Goal: Task Accomplishment & Management: Manage account settings

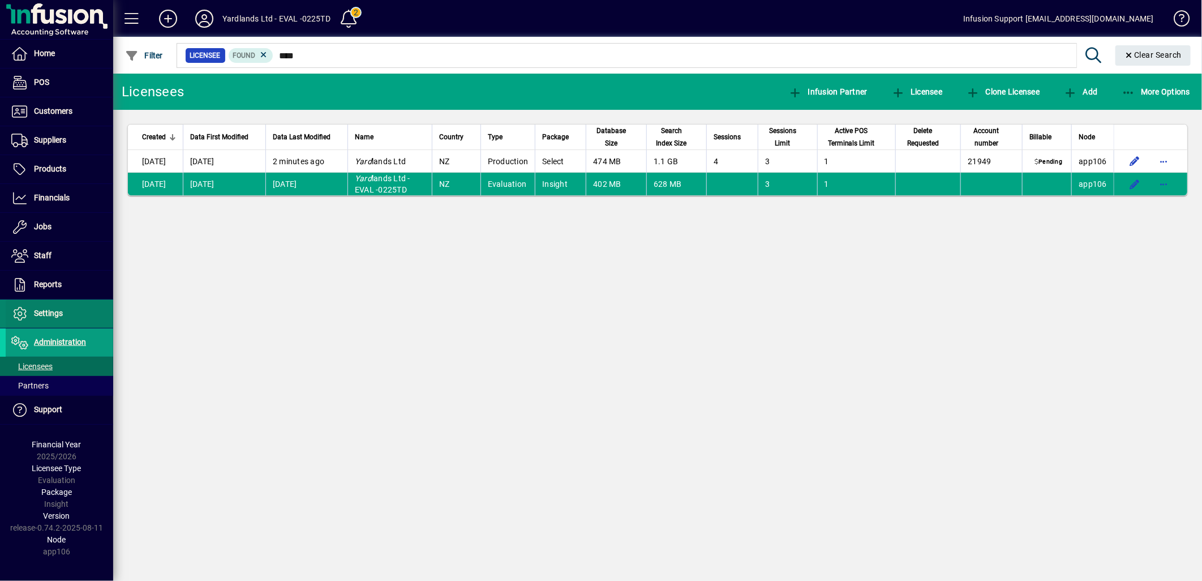
click at [45, 314] on span "Settings" at bounding box center [48, 312] width 29 height 9
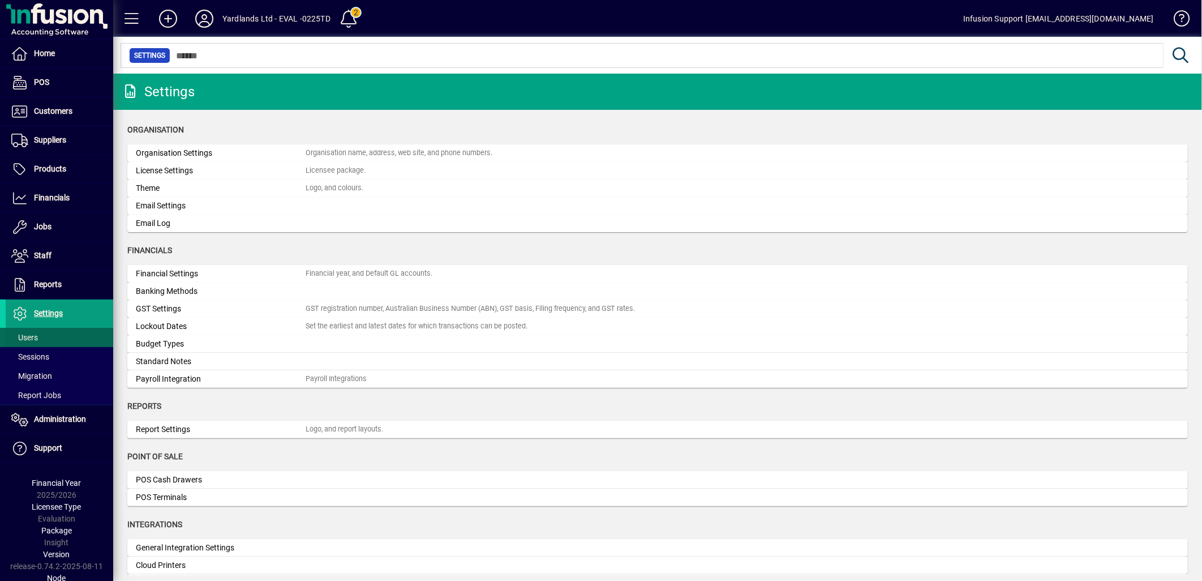
click at [38, 337] on span at bounding box center [60, 337] width 108 height 27
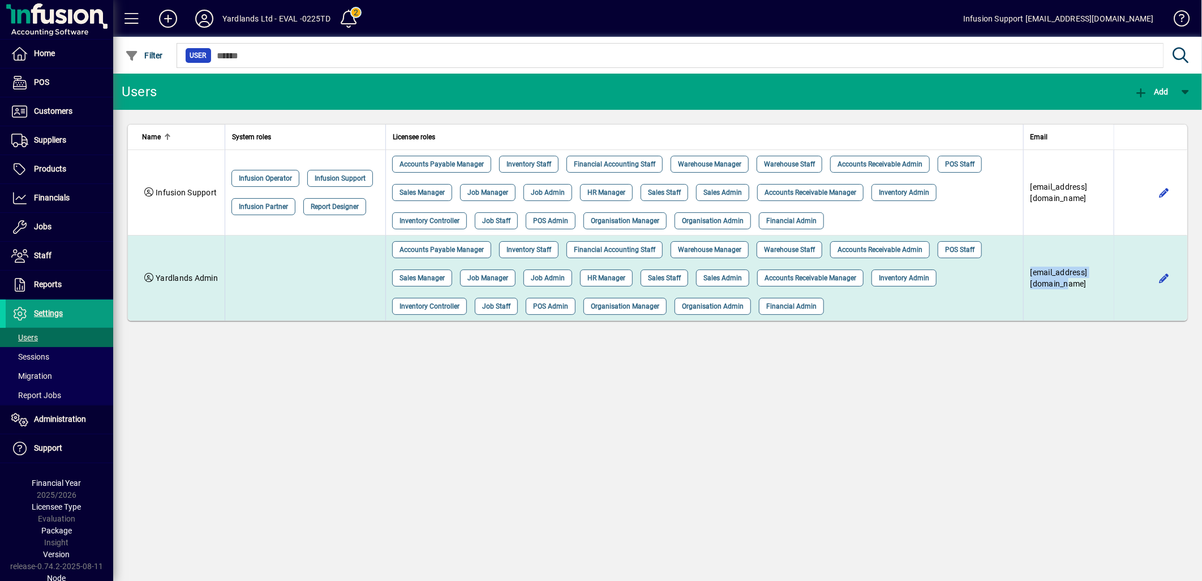
drag, startPoint x: 989, startPoint y: 280, endPoint x: 1091, endPoint y: 284, distance: 102.0
click at [1091, 284] on td "[EMAIL_ADDRESS][DOMAIN_NAME]" at bounding box center [1068, 277] width 91 height 85
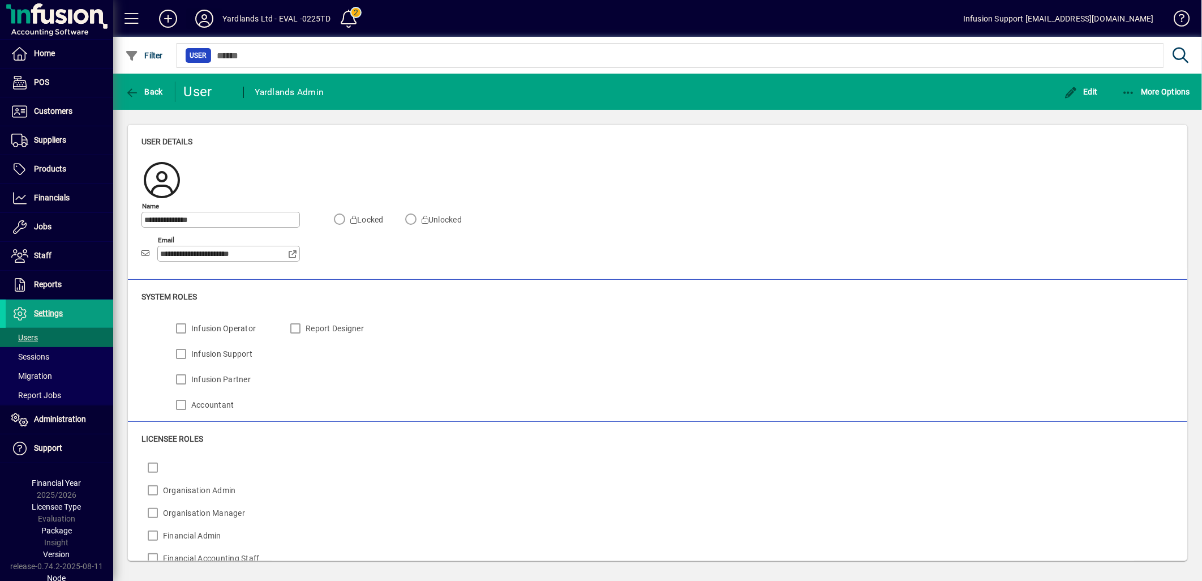
click at [206, 20] on icon at bounding box center [204, 19] width 23 height 18
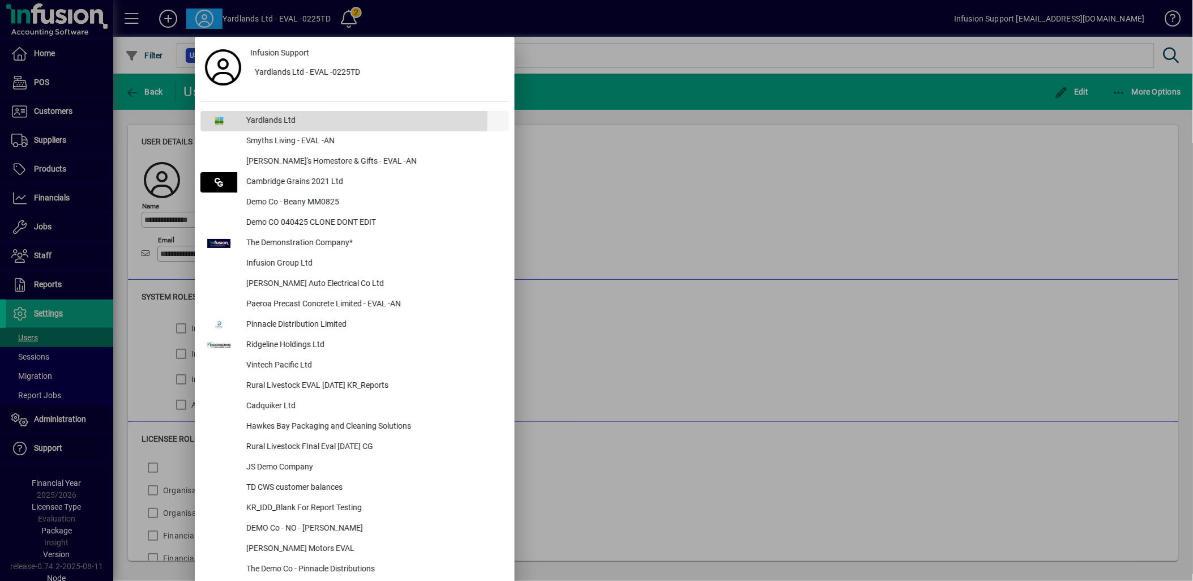
click at [264, 118] on div "Yardlands Ltd" at bounding box center [373, 121] width 272 height 20
